Goal: Register for event/course

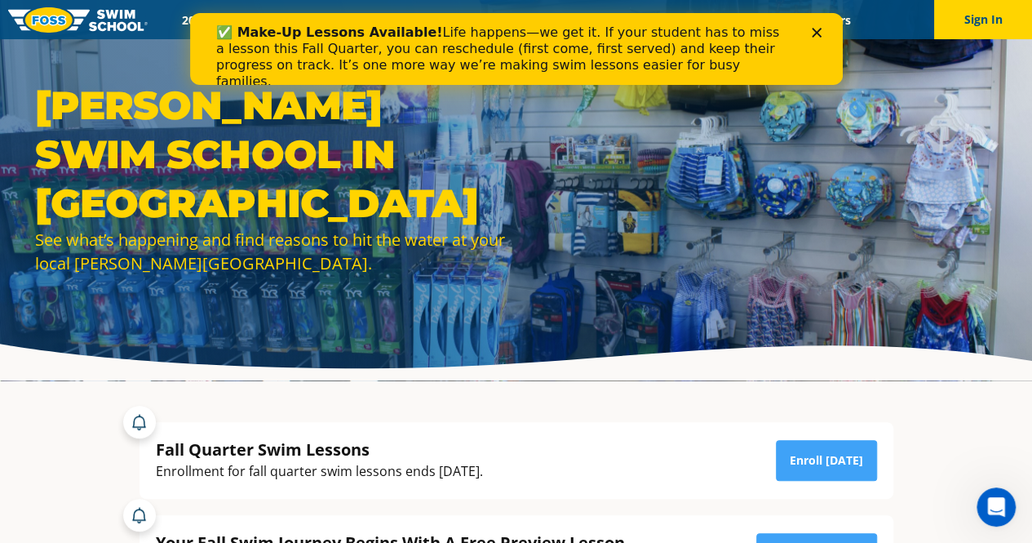
click at [815, 29] on icon "Close" at bounding box center [816, 33] width 10 height 10
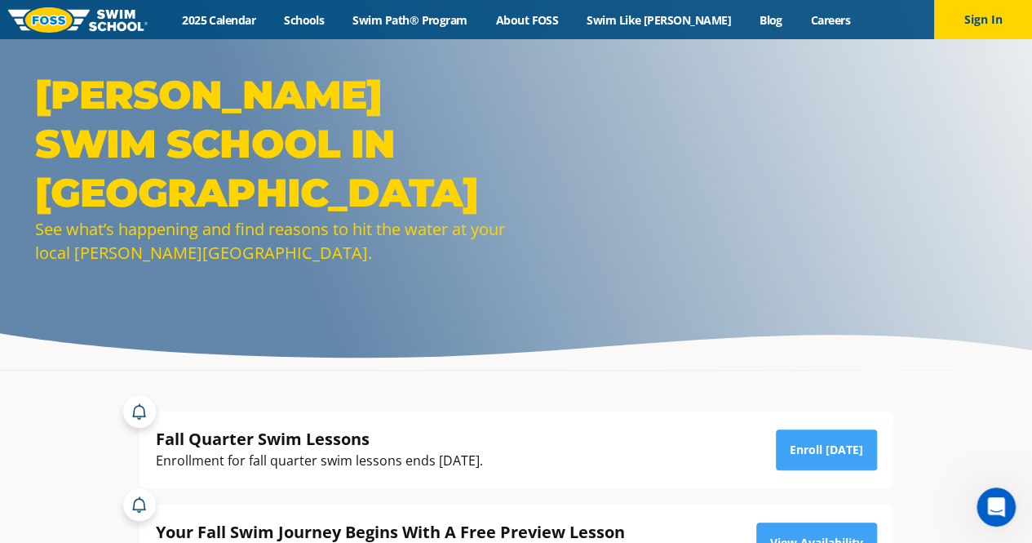
scroll to position [14, 0]
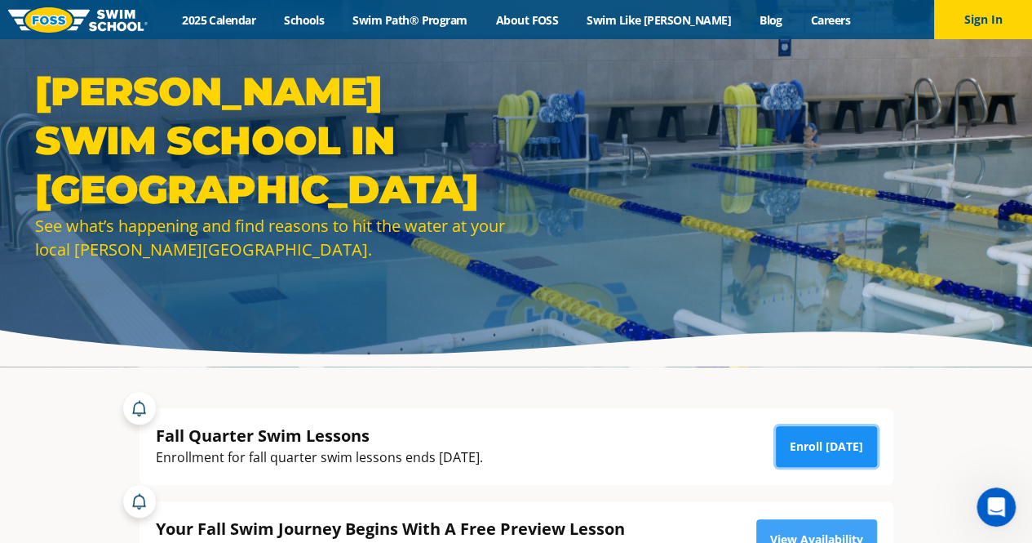
click at [823, 448] on link "Enroll Today" at bounding box center [826, 446] width 101 height 41
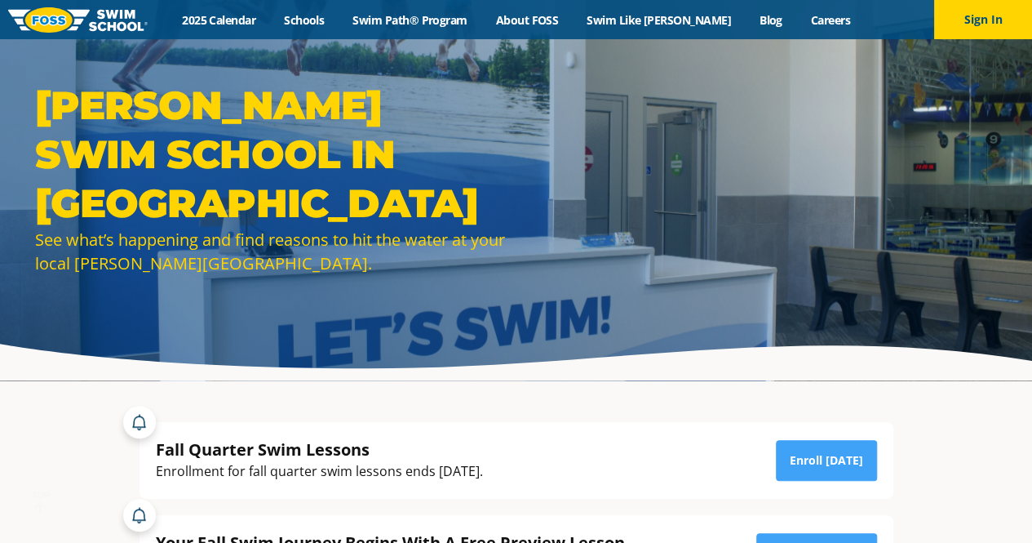
scroll to position [157, 0]
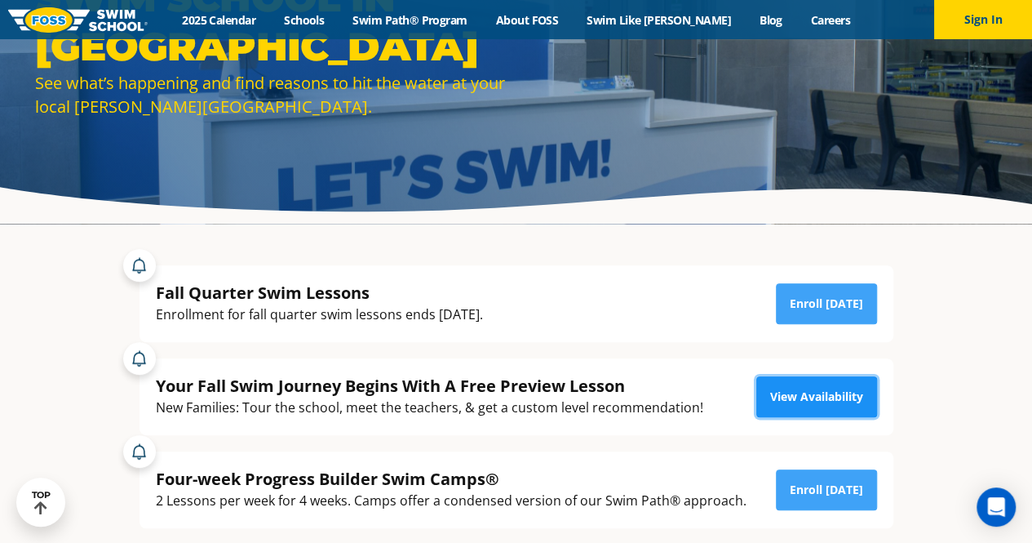
click at [840, 397] on link "View Availability" at bounding box center [816, 396] width 121 height 41
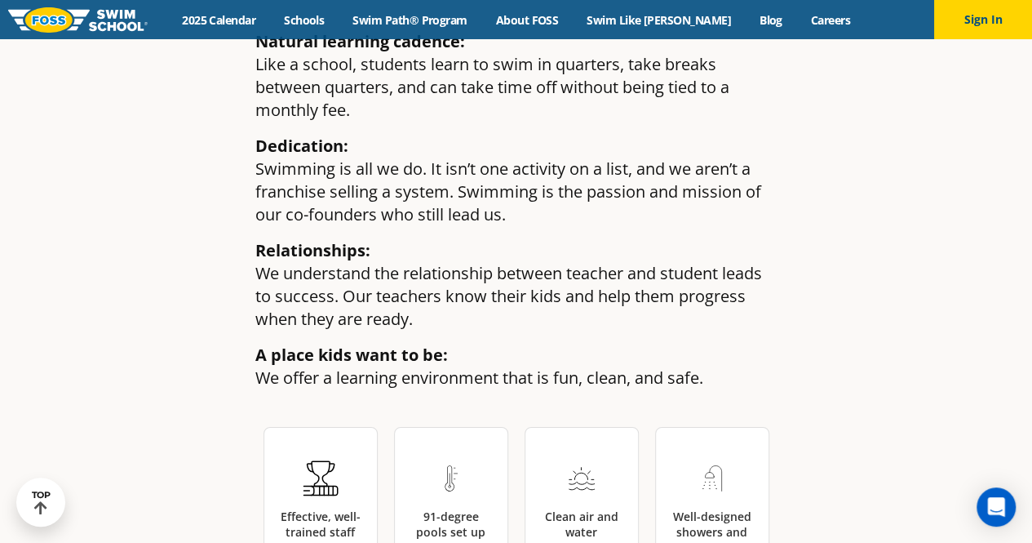
scroll to position [2300, 0]
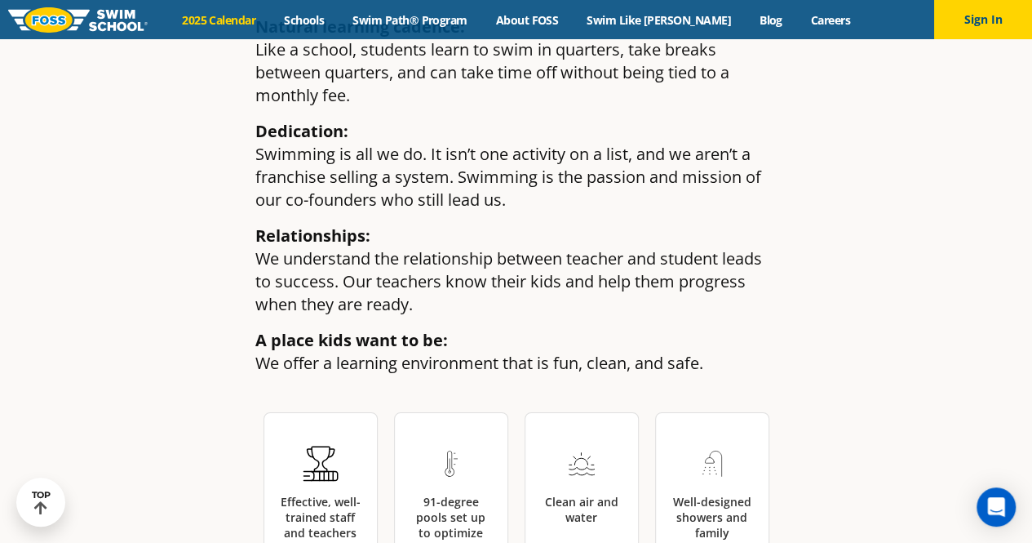
click at [242, 18] on link "2025 Calendar" at bounding box center [219, 20] width 102 height 16
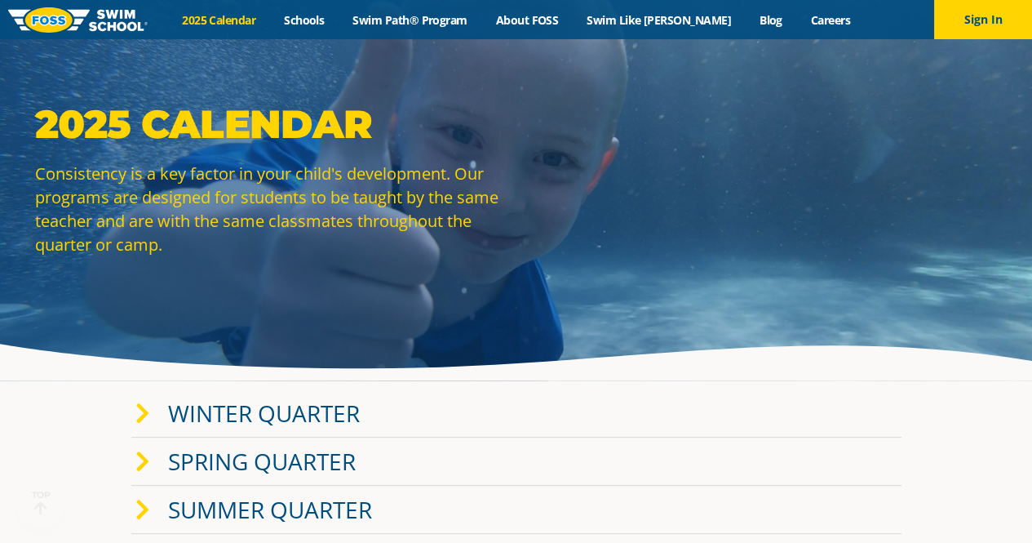
scroll to position [119, 0]
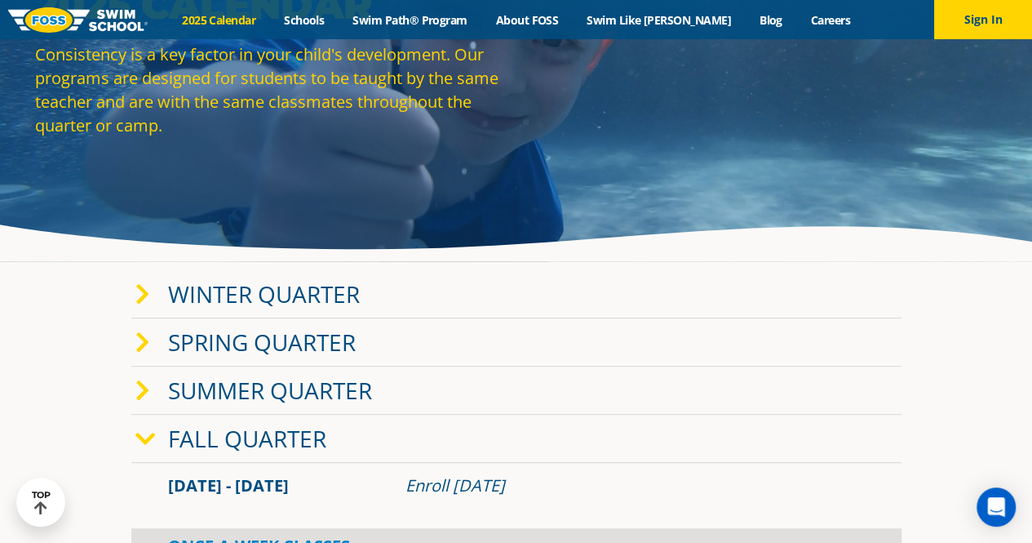
click at [268, 291] on link "Winter Quarter" at bounding box center [264, 293] width 192 height 31
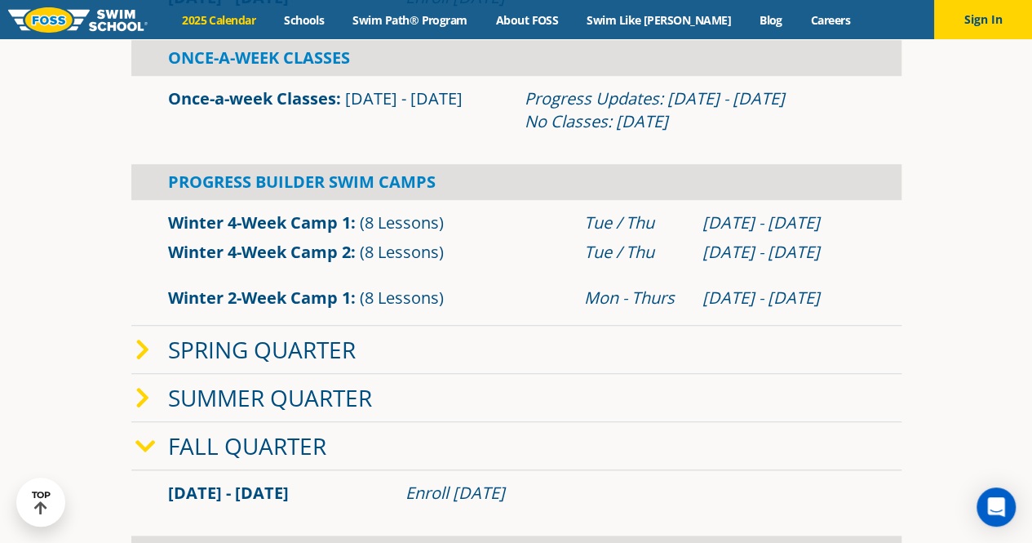
scroll to position [463, 0]
click at [192, 342] on link "Spring Quarter" at bounding box center [262, 348] width 188 height 31
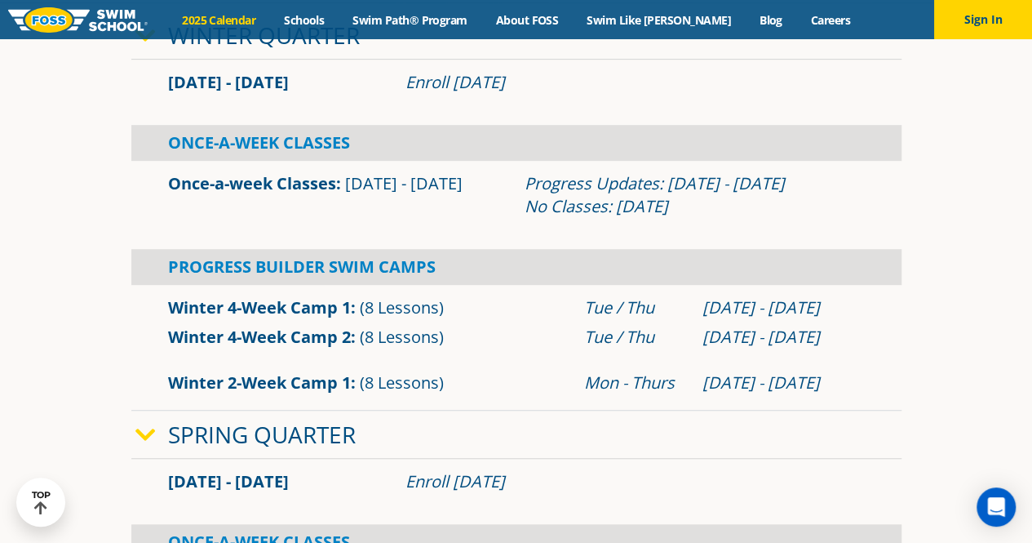
scroll to position [377, 0]
